Goal: Task Accomplishment & Management: Manage account settings

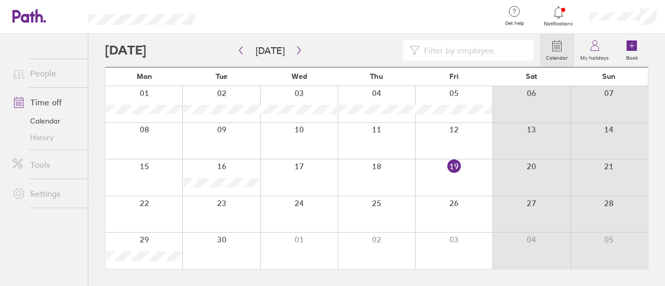
click at [567, 16] on div at bounding box center [559, 12] width 34 height 15
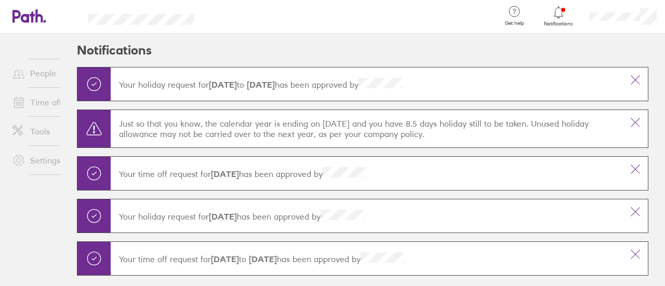
click at [567, 16] on div at bounding box center [559, 12] width 34 height 15
click at [630, 80] on icon at bounding box center [635, 80] width 12 height 12
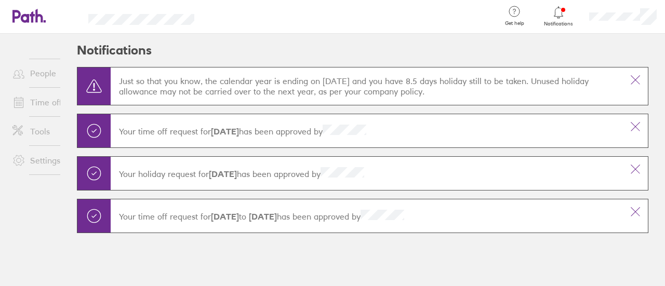
click at [40, 105] on link "Time off" at bounding box center [46, 102] width 84 height 21
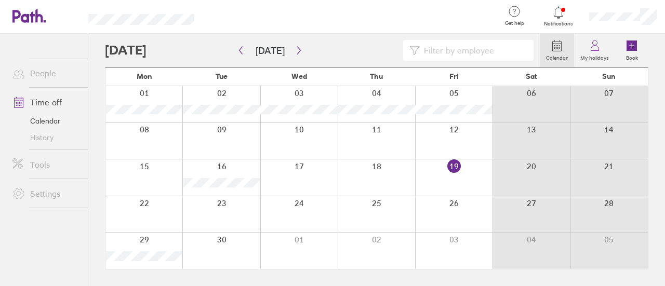
click at [593, 55] on label "My holidays" at bounding box center [594, 56] width 41 height 9
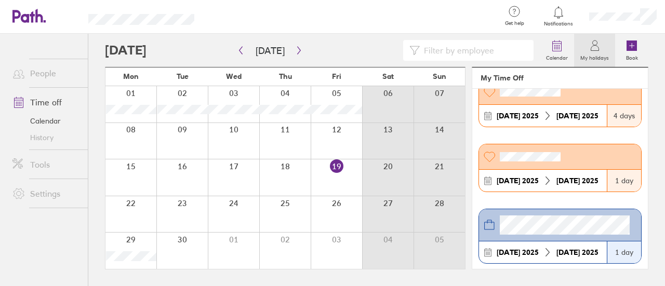
scroll to position [228, 0]
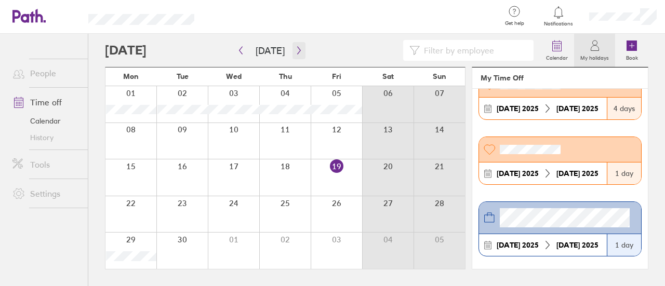
click at [295, 50] on icon "button" at bounding box center [299, 50] width 8 height 8
click at [248, 55] on button "[DATE]" at bounding box center [270, 50] width 46 height 17
